Goal: Transaction & Acquisition: Obtain resource

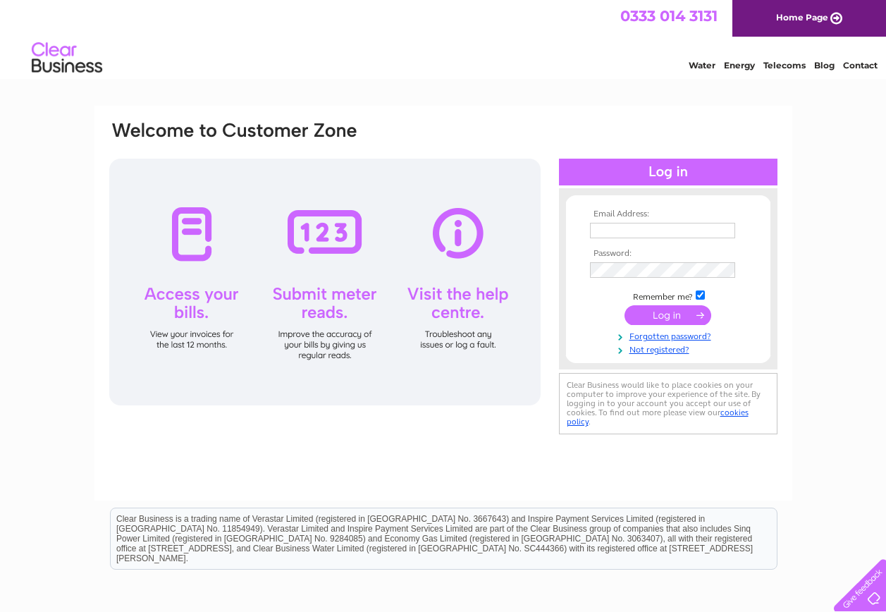
type input "[PERSON_NAME][EMAIL_ADDRESS][DOMAIN_NAME]"
click at [660, 314] on input "submit" at bounding box center [667, 315] width 87 height 20
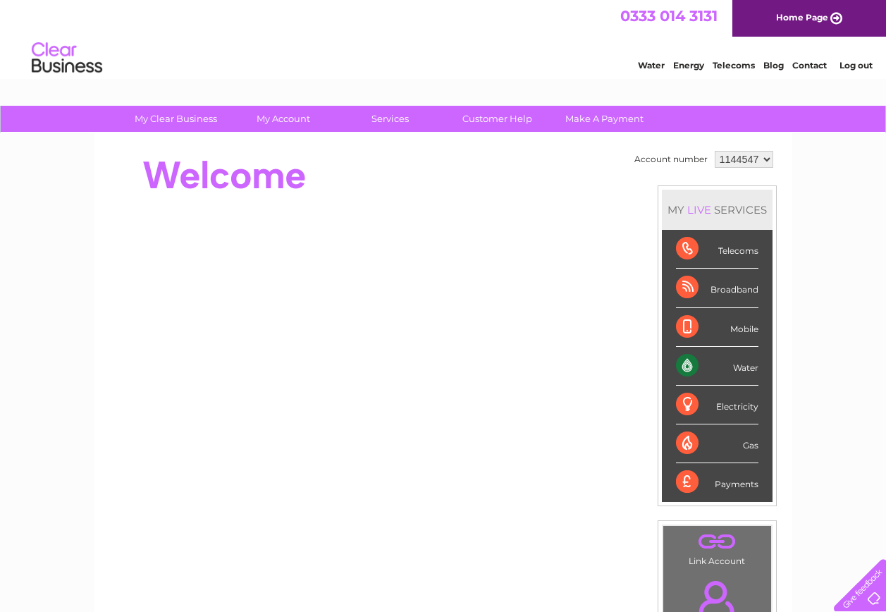
click at [739, 366] on div "Water" at bounding box center [717, 366] width 82 height 39
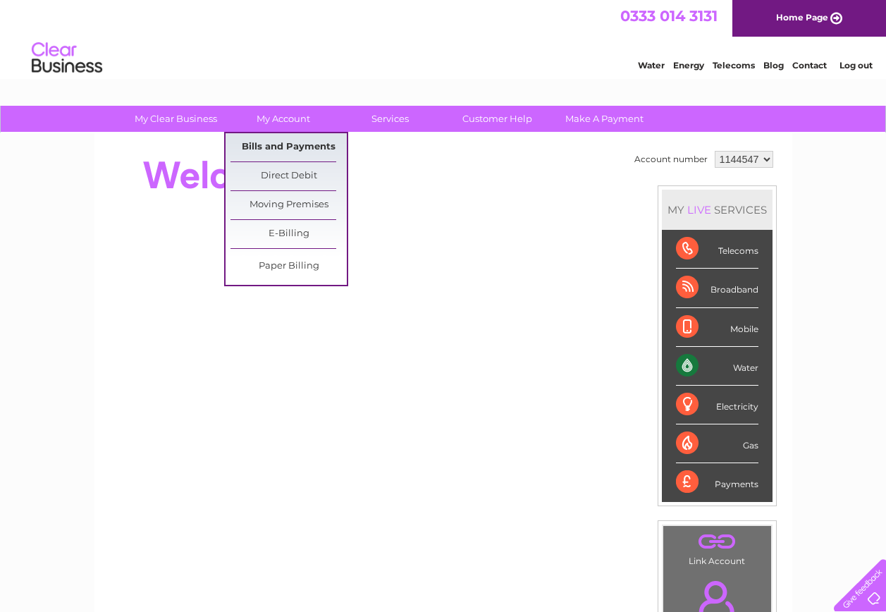
click at [272, 144] on link "Bills and Payments" at bounding box center [288, 147] width 116 height 28
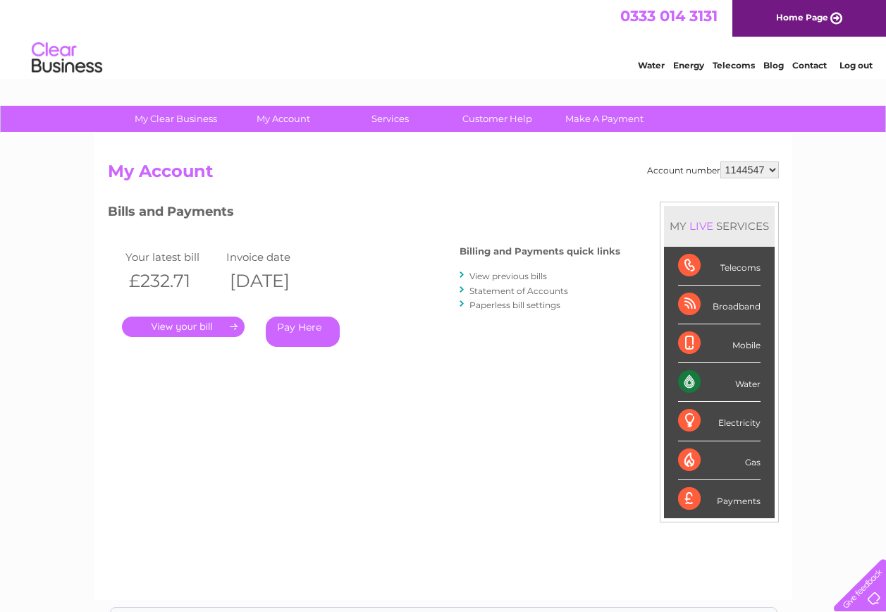
click at [216, 328] on link "." at bounding box center [183, 326] width 123 height 20
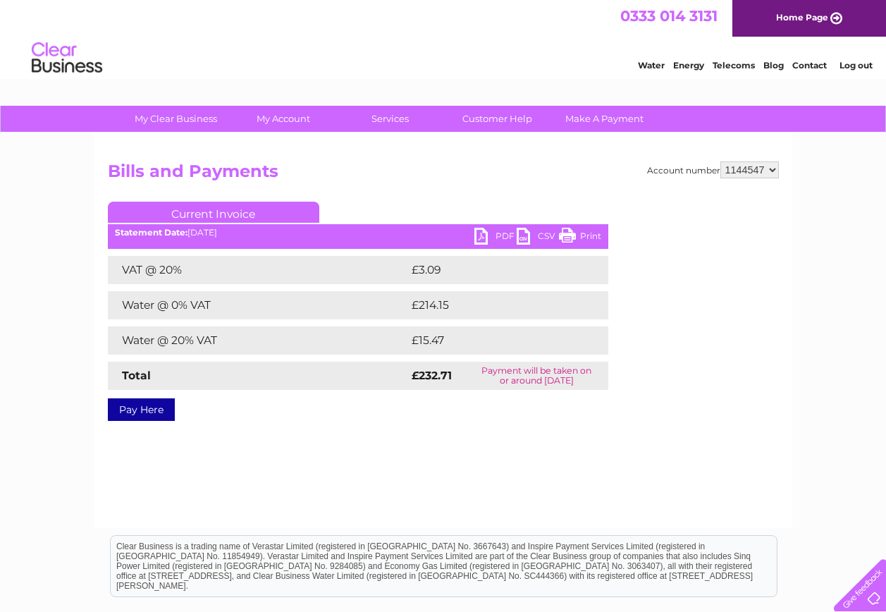
click at [480, 233] on link "PDF" at bounding box center [495, 238] width 42 height 20
